Goal: Task Accomplishment & Management: Manage account settings

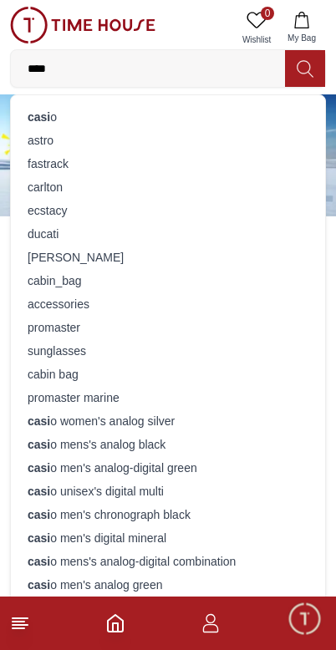
type input "*****"
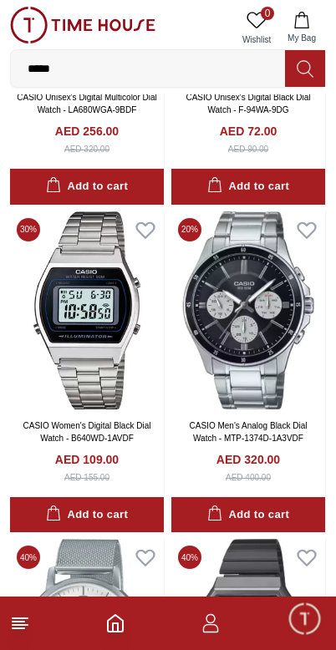
scroll to position [2660, 0]
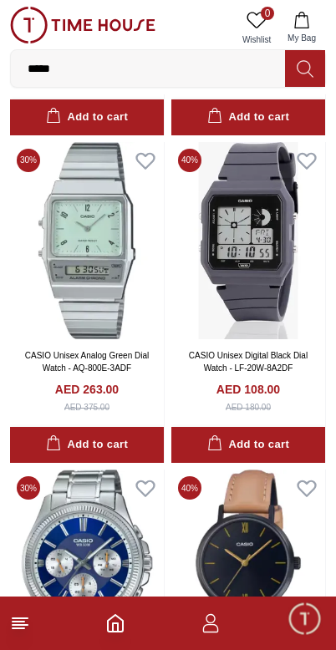
scroll to position [5938, 0]
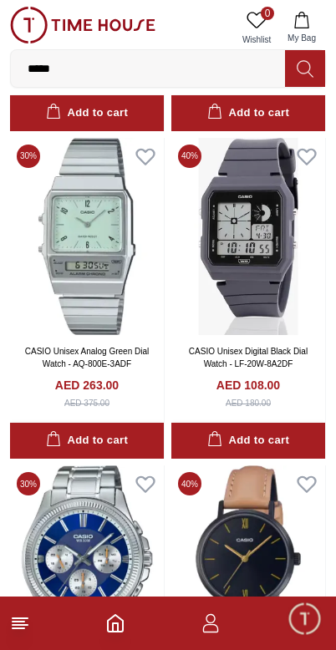
click at [293, 630] on span "Minimize live chat window" at bounding box center [304, 618] width 48 height 48
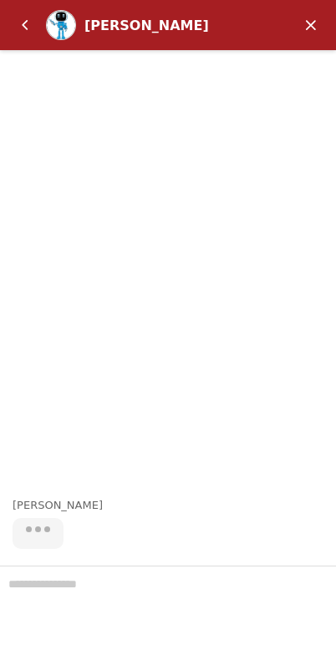
click at [21, 23] on em "Back" at bounding box center [24, 24] width 33 height 33
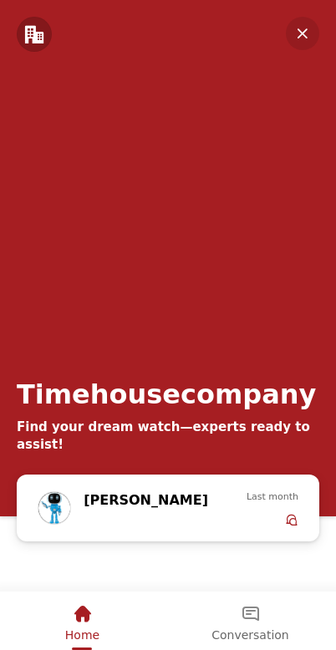
click at [314, 30] on em "Minimize" at bounding box center [302, 33] width 33 height 33
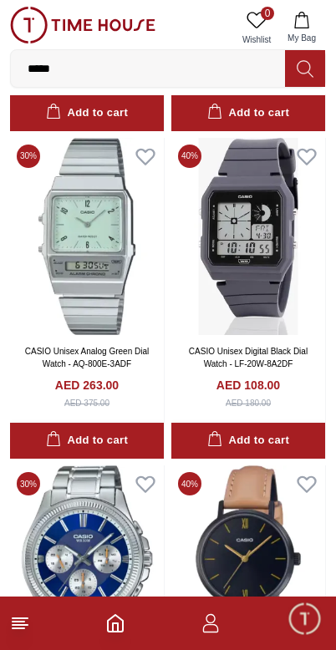
click at [192, 631] on footer at bounding box center [168, 623] width 336 height 53
click at [201, 638] on footer at bounding box center [168, 623] width 336 height 53
click at [206, 627] on icon "button" at bounding box center [211, 623] width 20 height 20
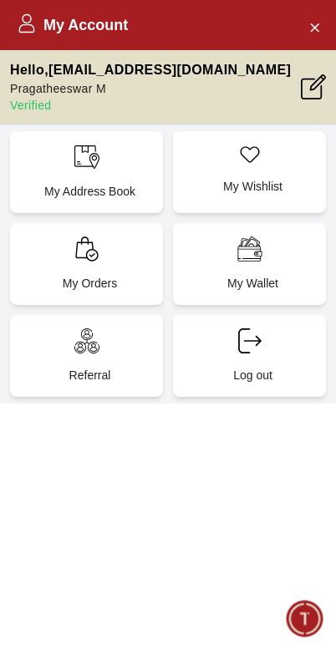
click at [206, 267] on div "My Wallet" at bounding box center [249, 264] width 153 height 82
